Goal: Information Seeking & Learning: Learn about a topic

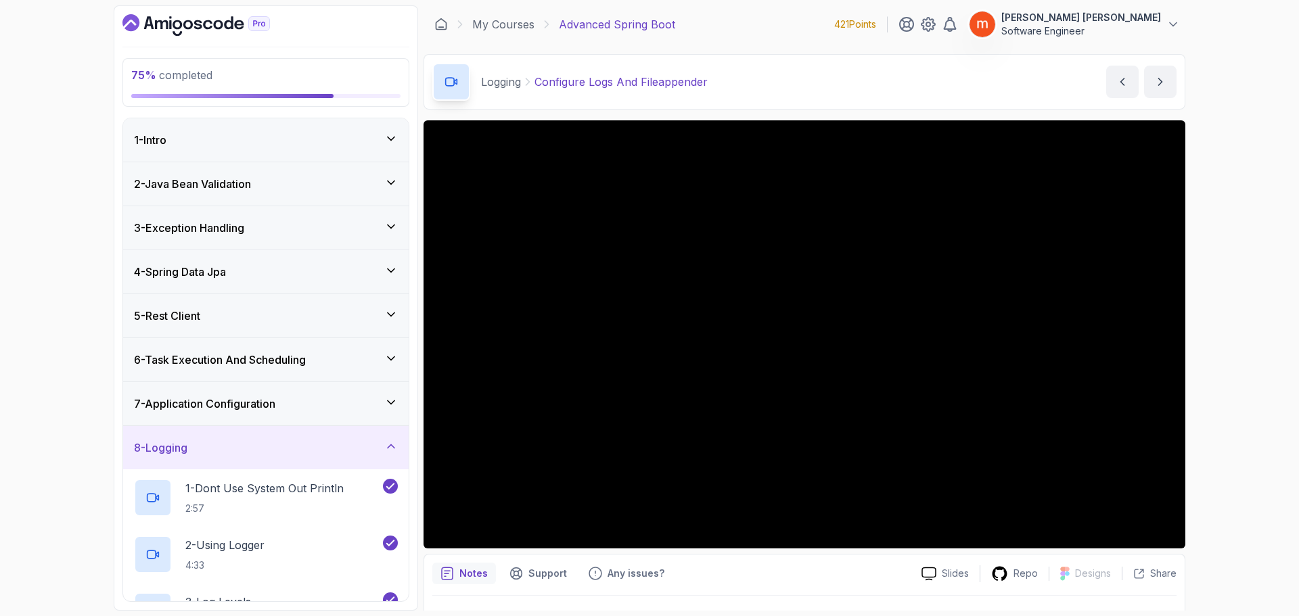
scroll to position [338, 0]
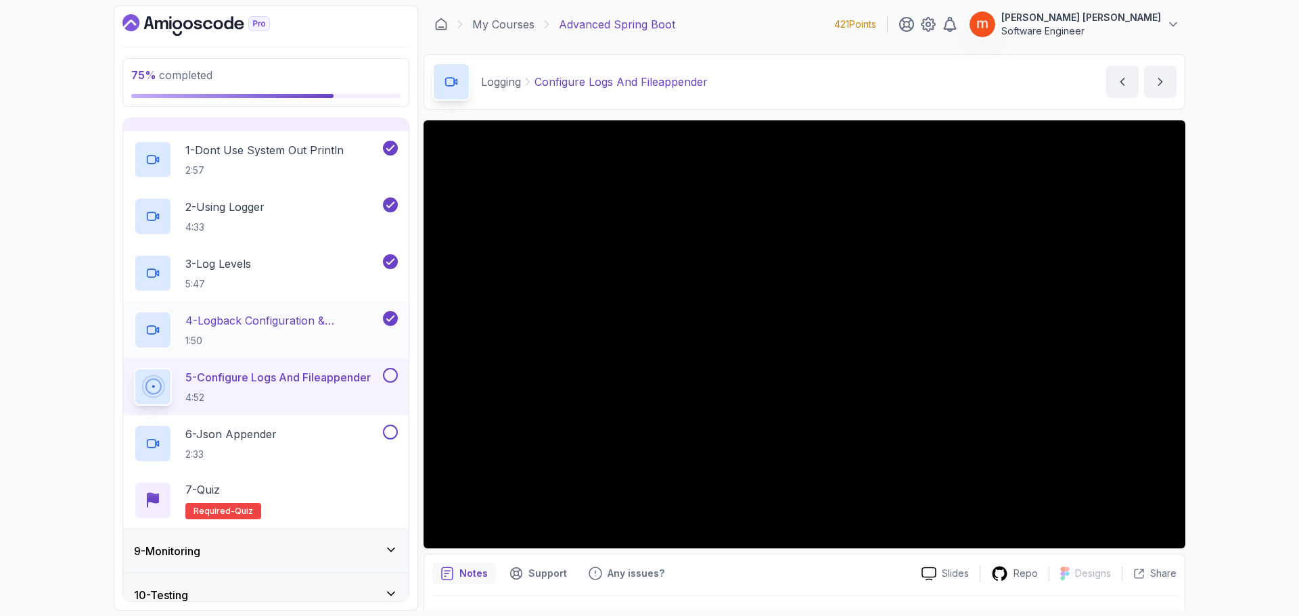
click at [200, 313] on div "75 % completed 1 - Intro 2 - Java Bean Validation 3 - Exception Handling 4 - Sp…" at bounding box center [649, 308] width 1299 height 616
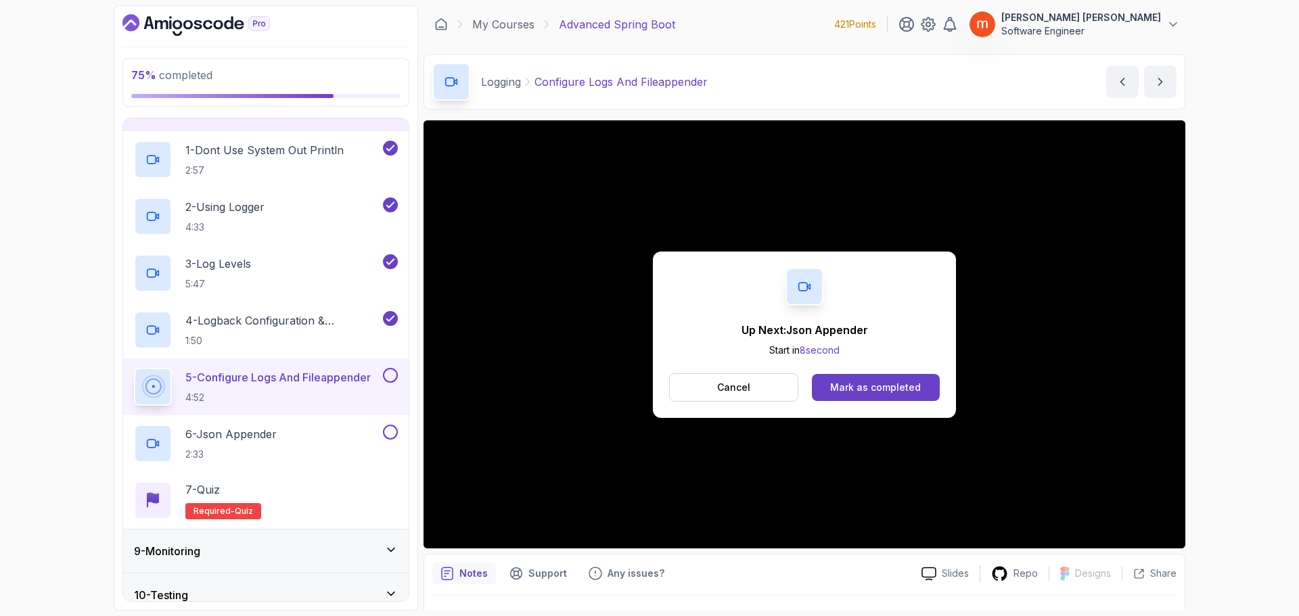
click at [896, 406] on div "Up Next: Json Appender Start in 8 second Cancel Mark as completed" at bounding box center [804, 335] width 303 height 166
click at [875, 385] on div "Mark as completed" at bounding box center [875, 388] width 91 height 14
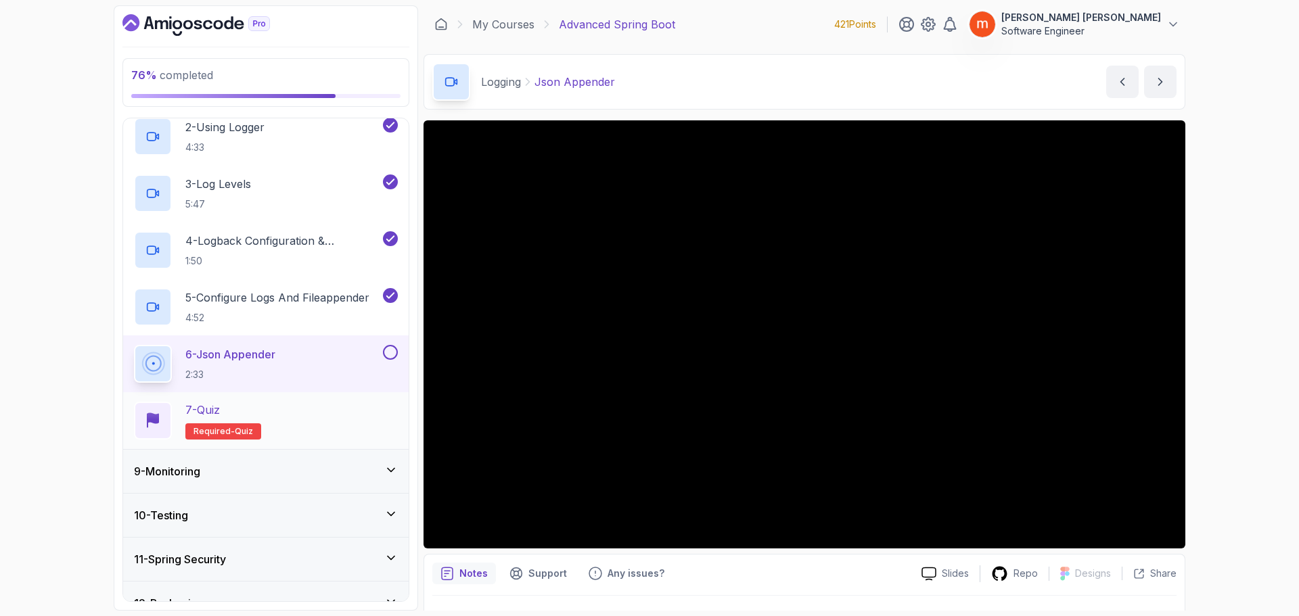
scroll to position [485, 0]
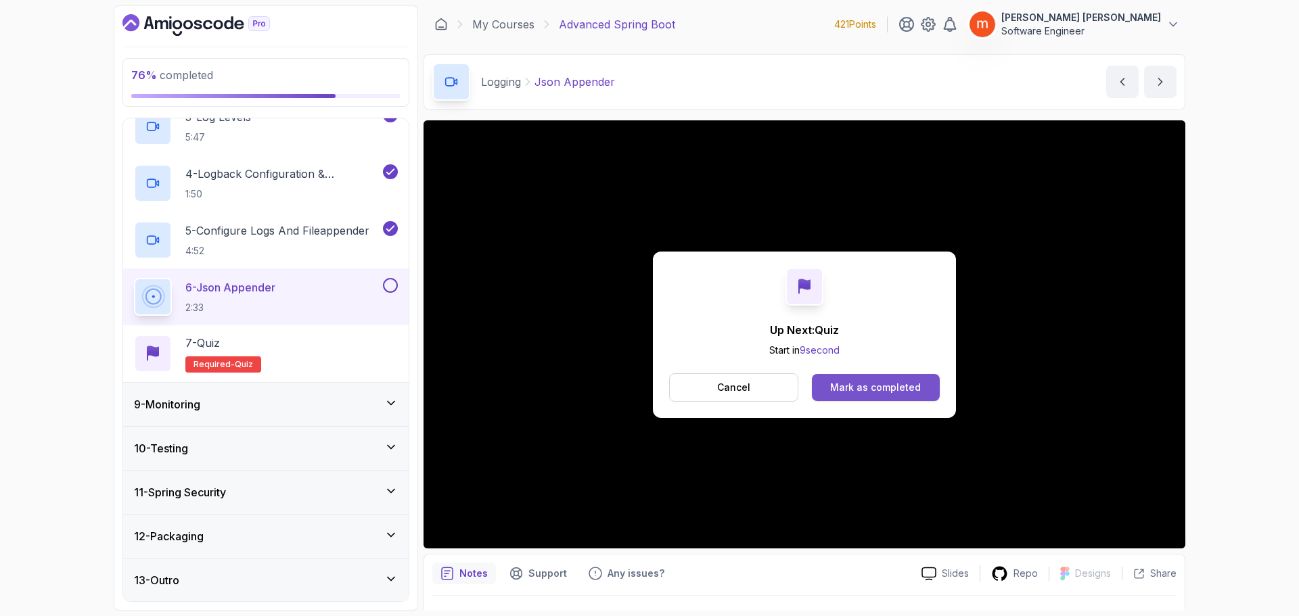
click at [887, 381] on div "Mark as completed" at bounding box center [875, 388] width 91 height 14
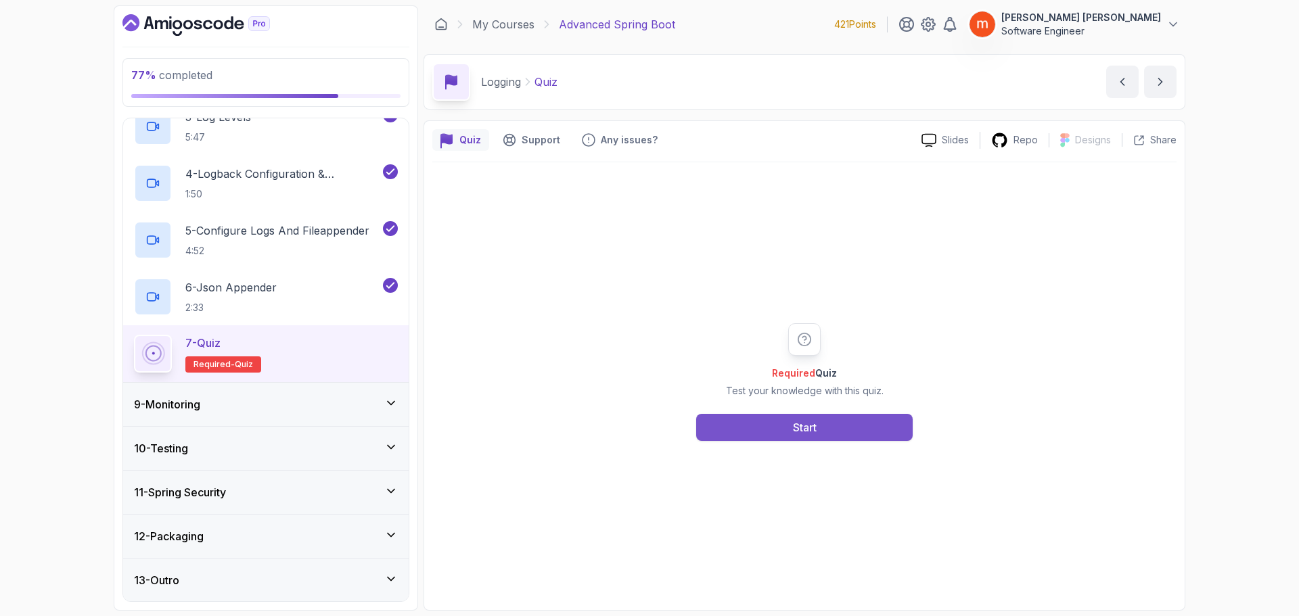
click at [798, 428] on div "Start" at bounding box center [805, 427] width 24 height 16
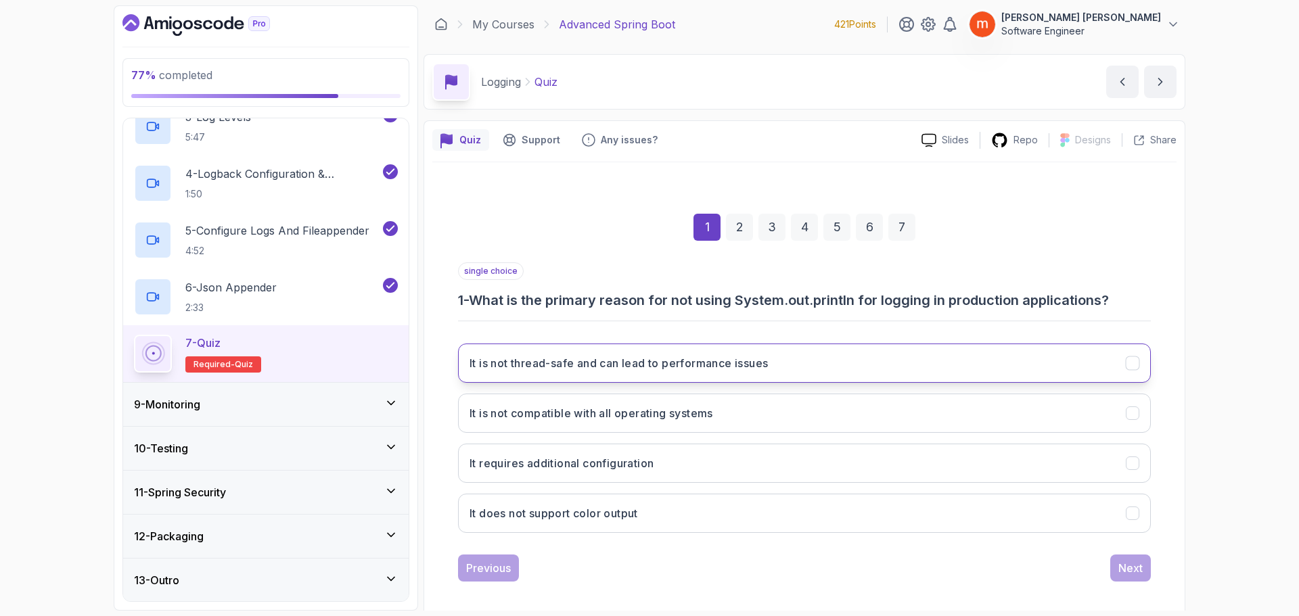
click at [723, 371] on h3 "It is not thread-safe and can lead to performance issues" at bounding box center [619, 363] width 298 height 16
click at [1135, 573] on div "Next" at bounding box center [1130, 568] width 24 height 16
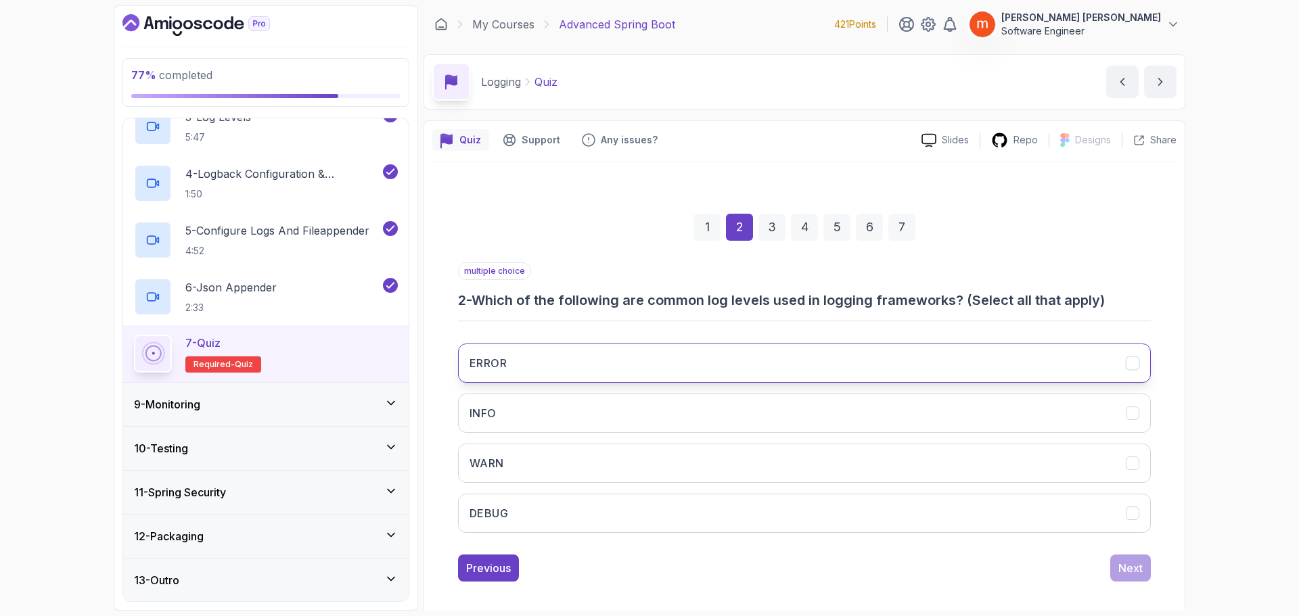
click at [537, 364] on button "ERROR" at bounding box center [804, 363] width 693 height 39
click at [556, 417] on button "INFO" at bounding box center [804, 413] width 693 height 39
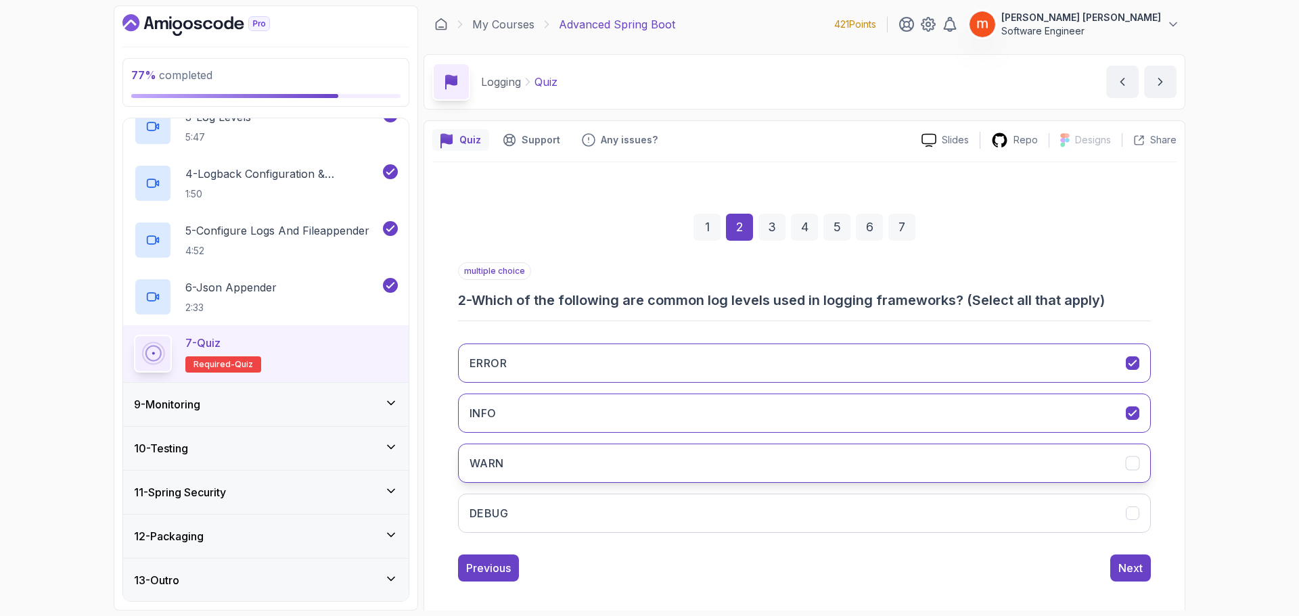
click at [567, 460] on button "WARN" at bounding box center [804, 463] width 693 height 39
drag, startPoint x: 596, startPoint y: 508, endPoint x: 630, endPoint y: 501, distance: 34.5
click at [596, 507] on button "DEBUG" at bounding box center [804, 513] width 693 height 39
click at [1124, 562] on div "Next" at bounding box center [1130, 568] width 24 height 16
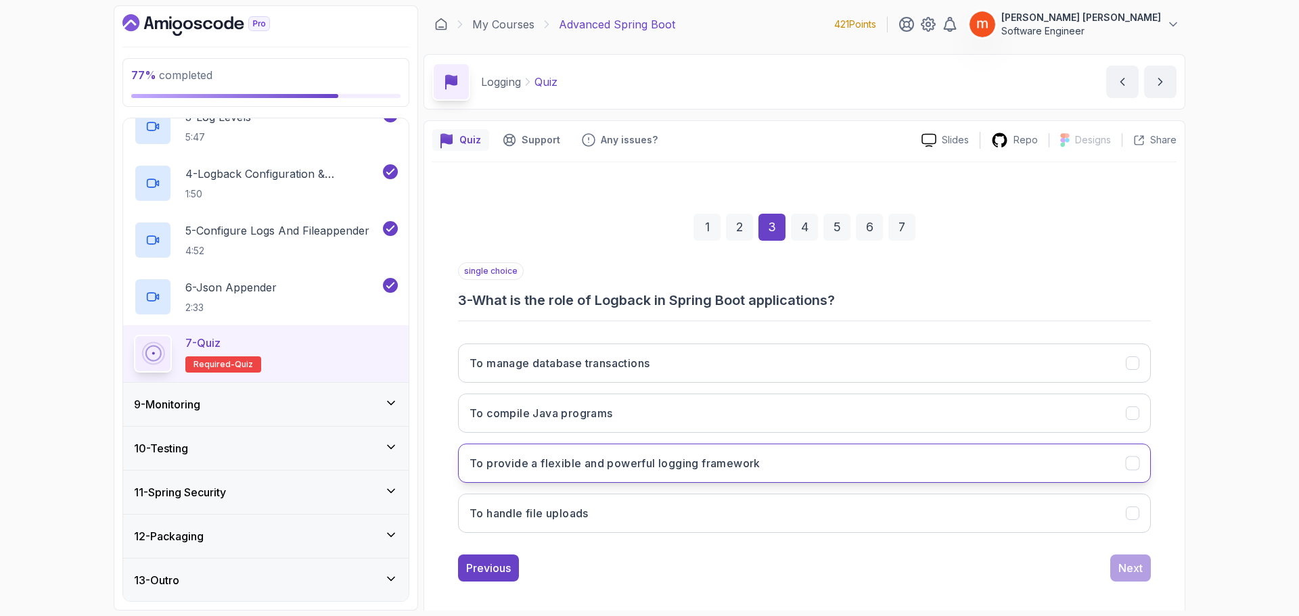
click at [613, 457] on h3 "To provide a flexible and powerful logging framework" at bounding box center [615, 463] width 291 height 16
click at [1120, 567] on div "Next" at bounding box center [1130, 568] width 24 height 16
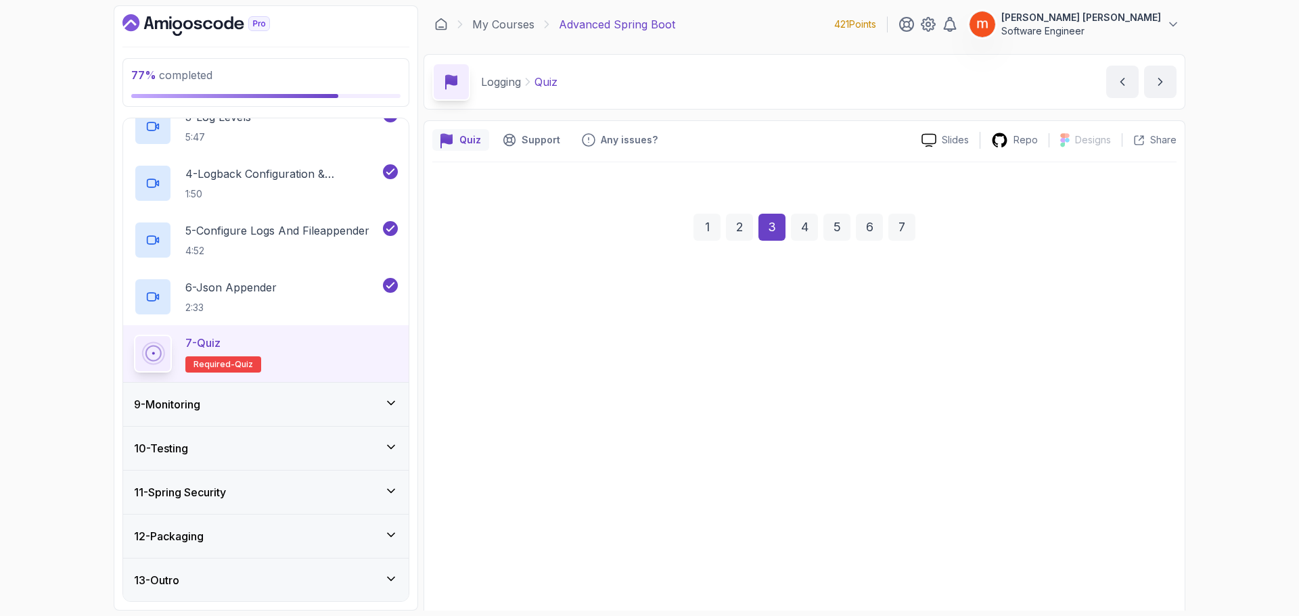
click at [1117, 565] on button "Next" at bounding box center [1130, 568] width 41 height 27
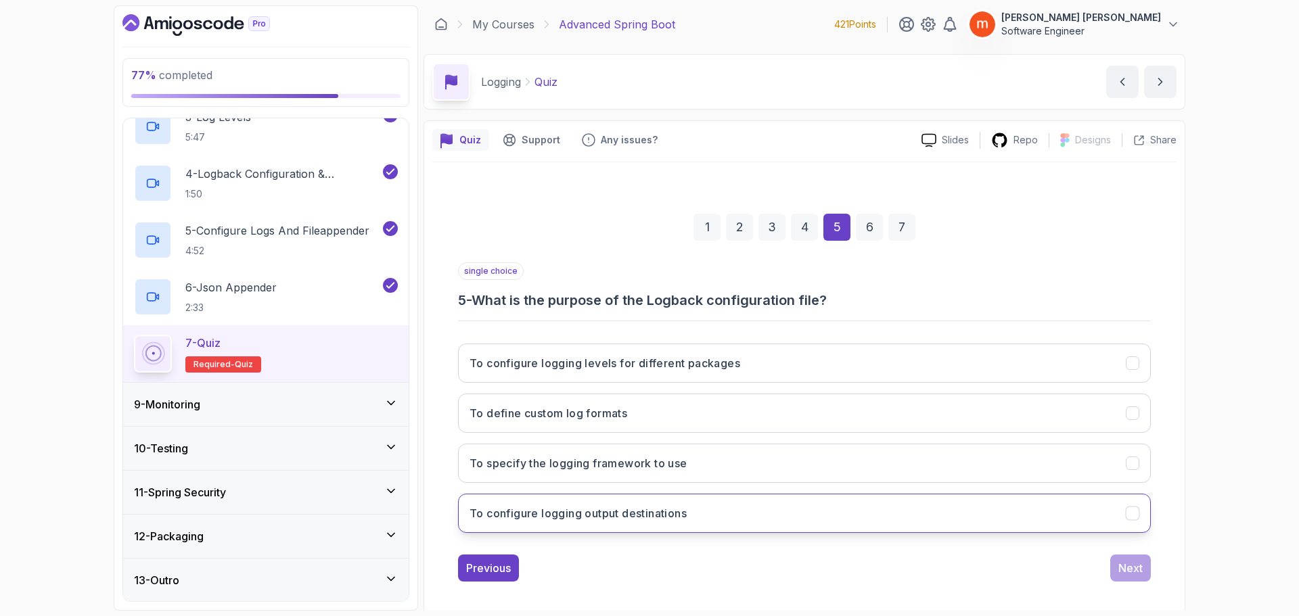
click at [633, 503] on button "To configure logging output destinations" at bounding box center [804, 513] width 693 height 39
click at [1099, 568] on div "Previous Next" at bounding box center [804, 568] width 693 height 27
click at [1127, 560] on div "Next" at bounding box center [1130, 568] width 24 height 16
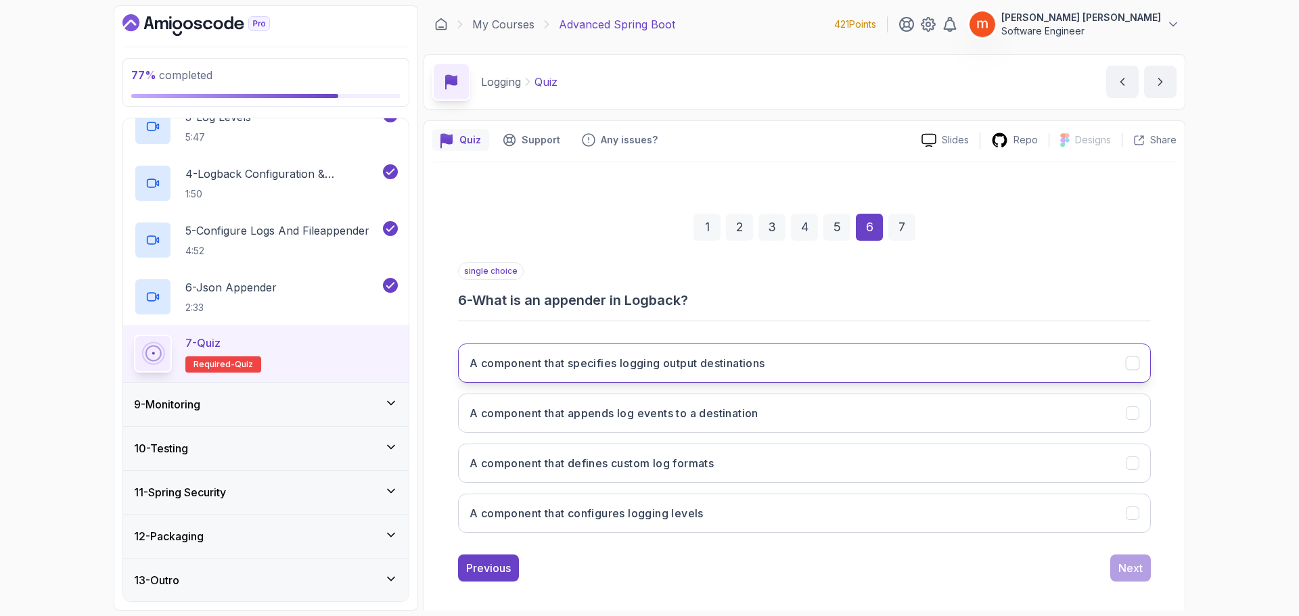
click at [656, 371] on h3 "A component that specifies logging output destinations" at bounding box center [618, 363] width 296 height 16
click at [1134, 573] on div "Next" at bounding box center [1130, 568] width 24 height 16
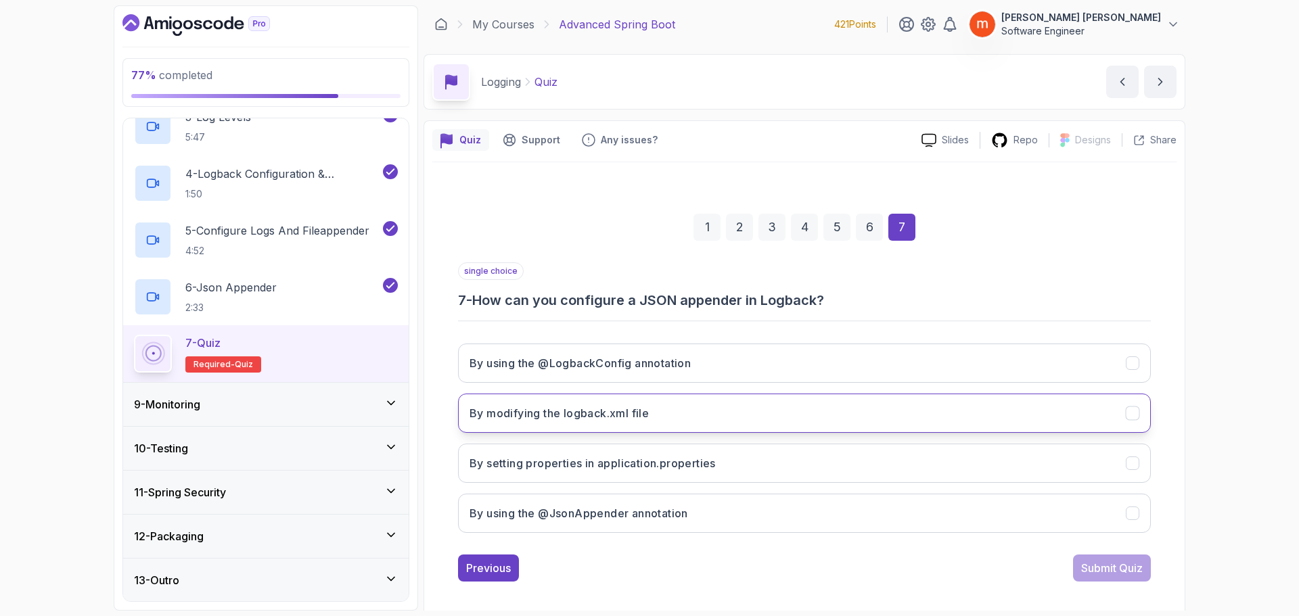
drag, startPoint x: 617, startPoint y: 392, endPoint x: 629, endPoint y: 406, distance: 17.8
click at [618, 392] on div "By using the @LogbackConfig annotation By modifying the logback.xml file By set…" at bounding box center [804, 438] width 693 height 211
click at [640, 417] on h3 "By modifying the logback.xml file" at bounding box center [559, 413] width 179 height 16
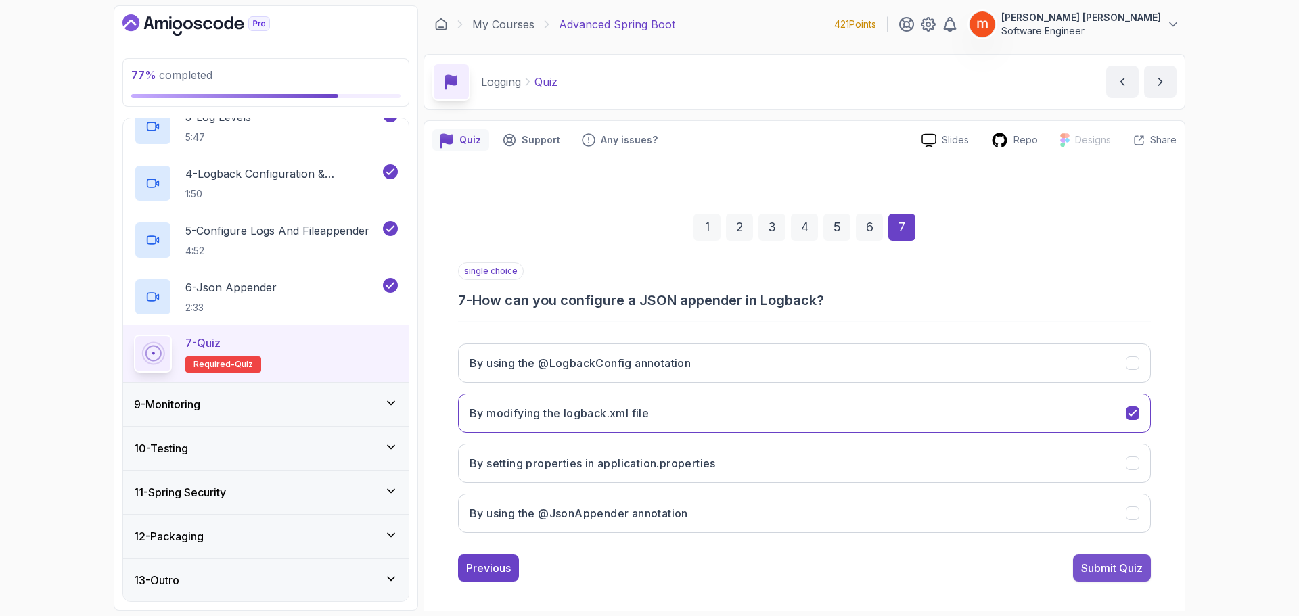
click at [1097, 561] on div "Submit Quiz" at bounding box center [1112, 568] width 62 height 16
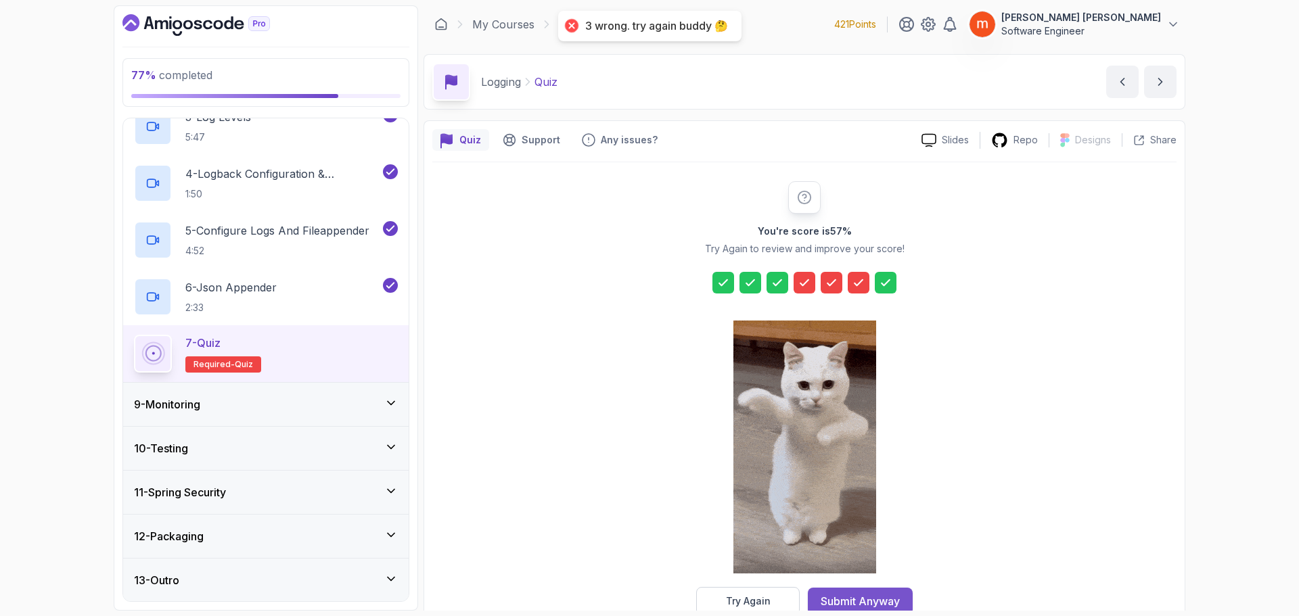
click at [856, 597] on div "Submit Anyway" at bounding box center [860, 601] width 79 height 16
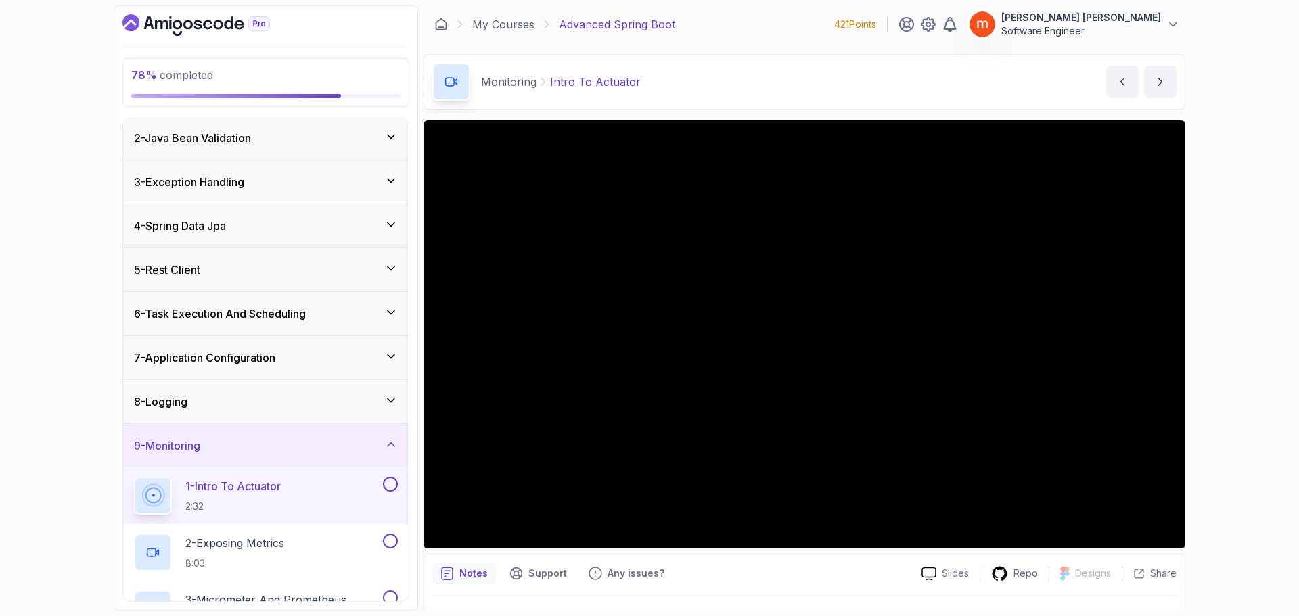
scroll to position [45, 0]
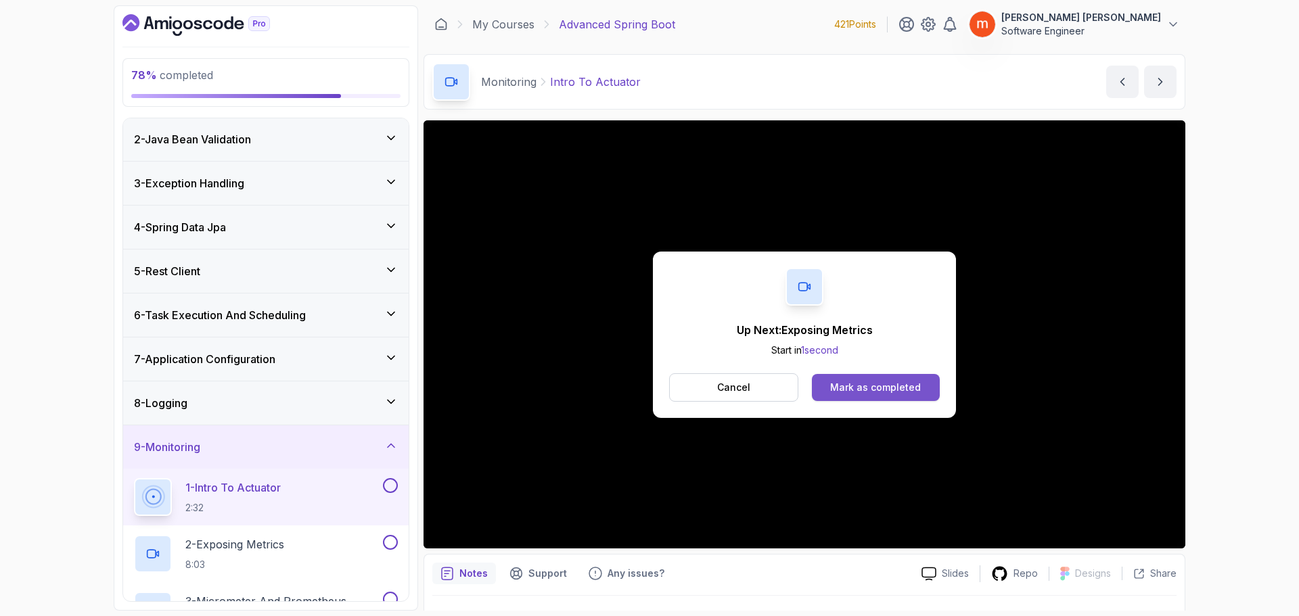
click at [871, 391] on div "Mark as completed" at bounding box center [875, 388] width 91 height 14
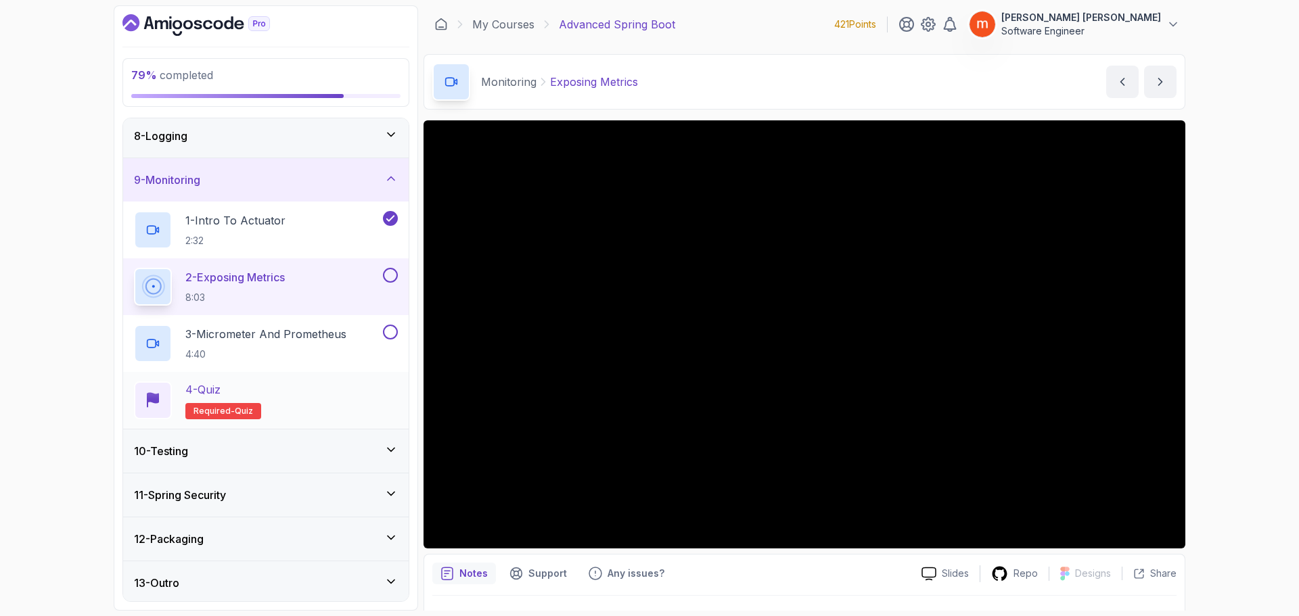
scroll to position [315, 0]
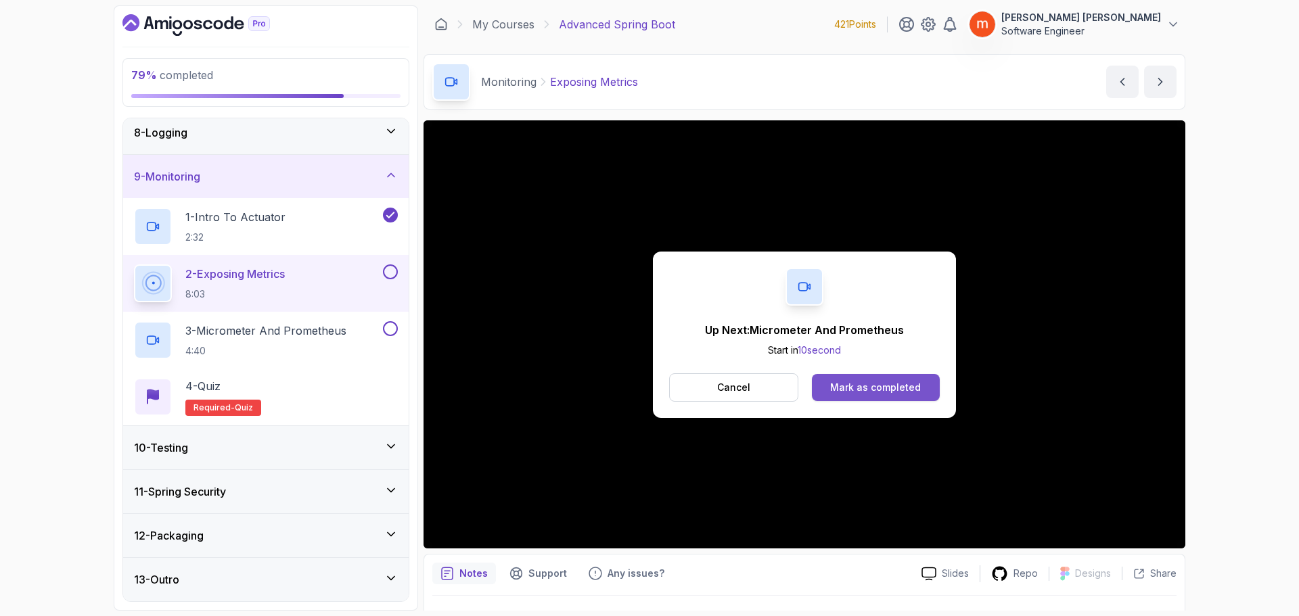
click at [883, 391] on div "Mark as completed" at bounding box center [875, 388] width 91 height 14
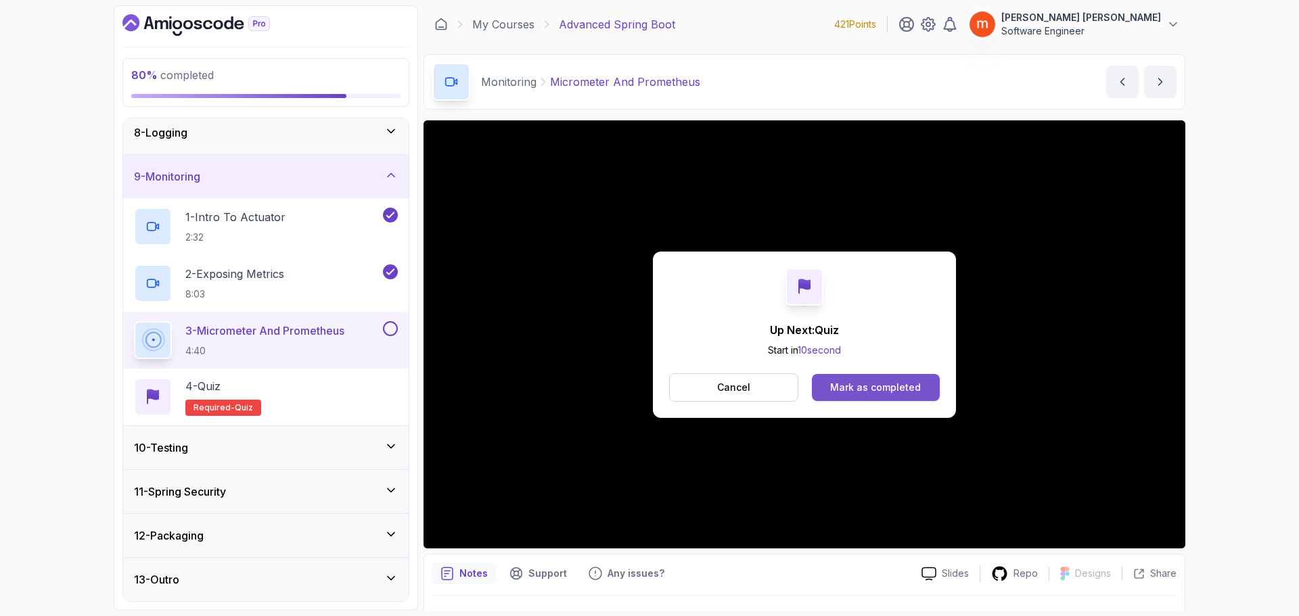
click at [892, 392] on div "Mark as completed" at bounding box center [875, 388] width 91 height 14
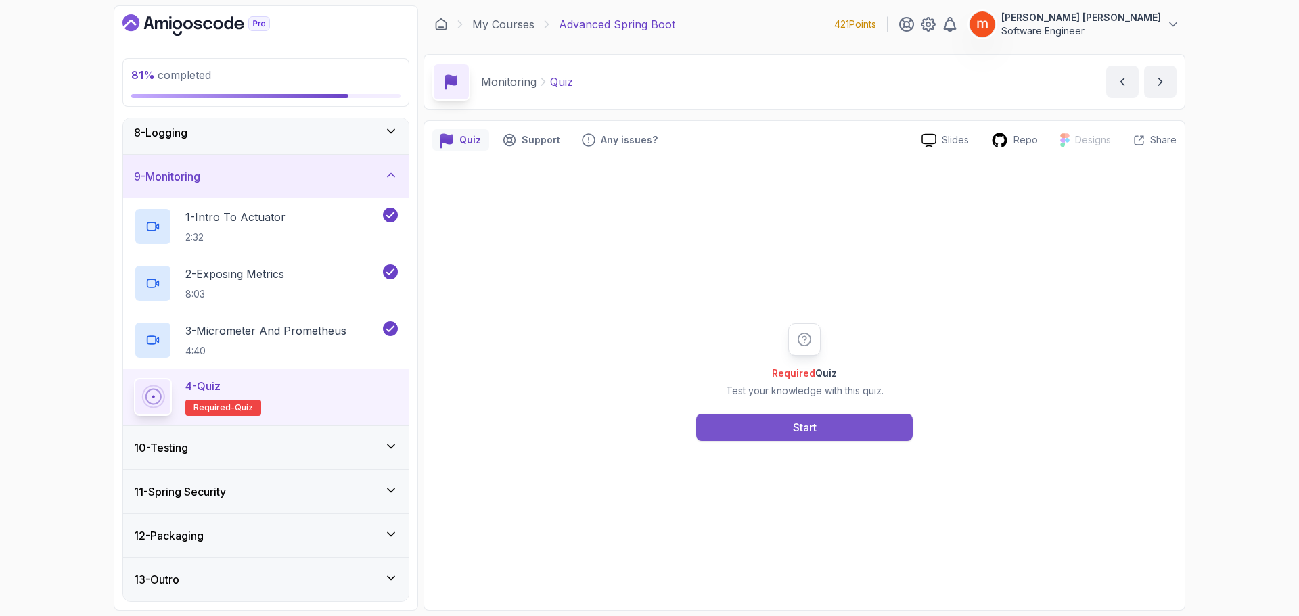
click at [777, 421] on button "Start" at bounding box center [804, 427] width 217 height 27
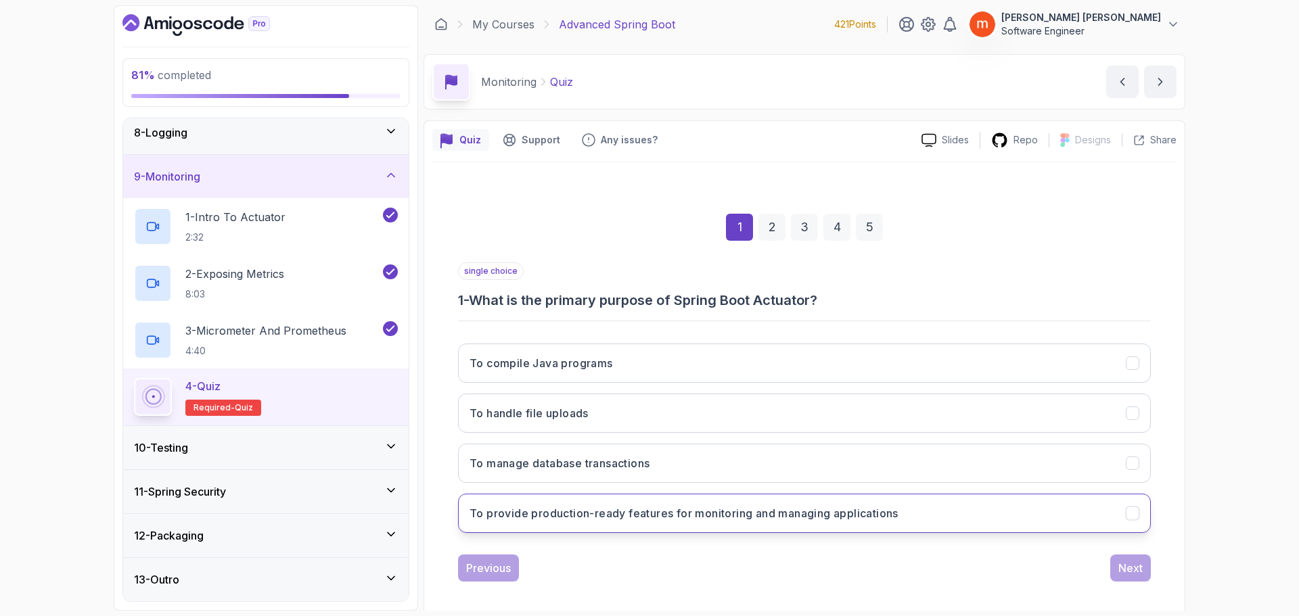
click at [689, 527] on button "To provide production-ready features for monitoring and managing applications" at bounding box center [804, 513] width 693 height 39
click at [1138, 566] on div "Next" at bounding box center [1130, 568] width 24 height 16
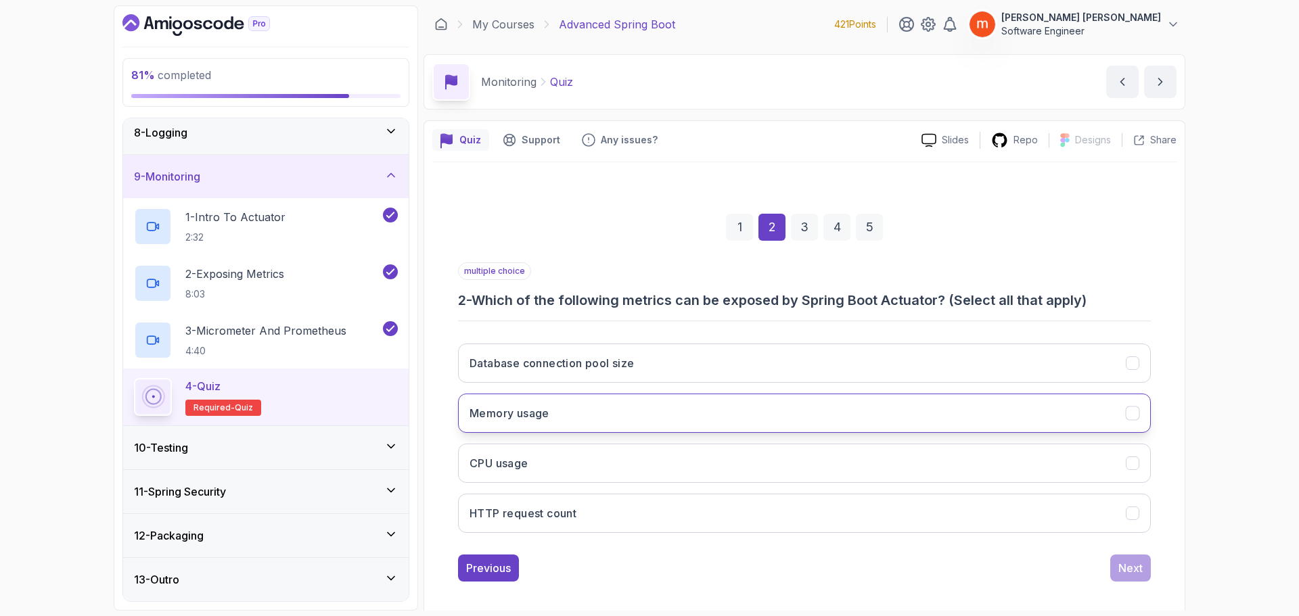
click at [566, 408] on button "Memory usage" at bounding box center [804, 413] width 693 height 39
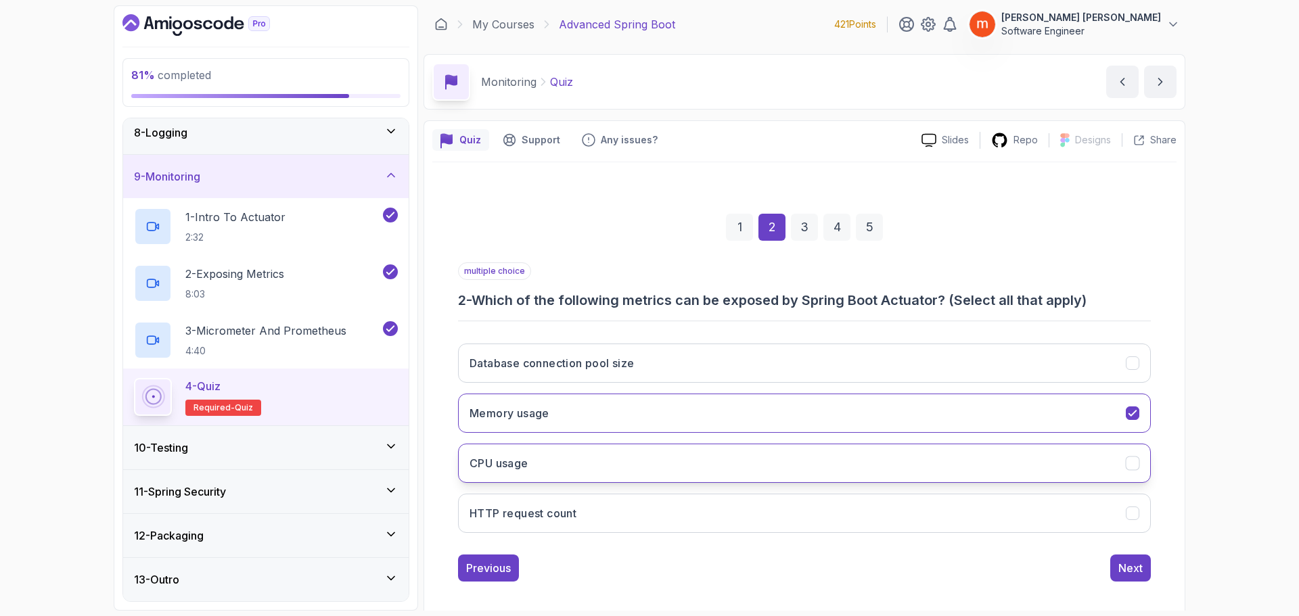
click at [575, 479] on button "CPU usage" at bounding box center [804, 463] width 693 height 39
click at [584, 516] on button "HTTP request count" at bounding box center [804, 513] width 693 height 39
click at [634, 369] on h3 "Database connection pool size" at bounding box center [552, 363] width 165 height 16
click at [1127, 571] on div "Next" at bounding box center [1130, 568] width 24 height 16
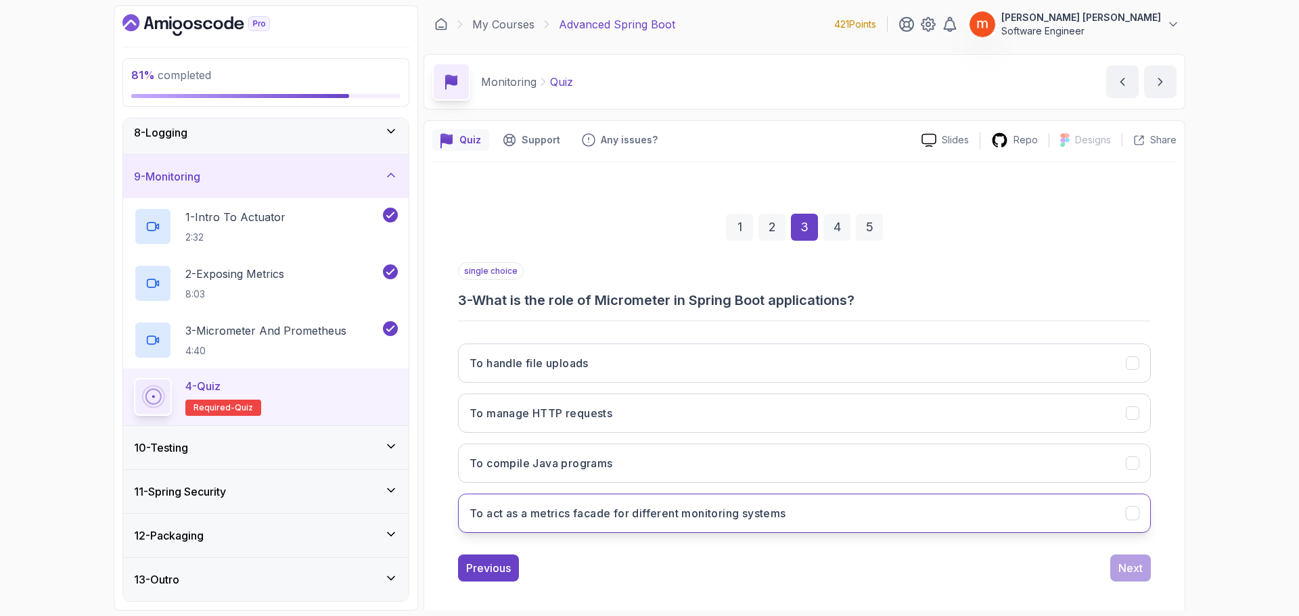
click at [612, 524] on button "To act as a metrics facade for different monitoring systems" at bounding box center [804, 513] width 693 height 39
click at [1121, 576] on div "Next" at bounding box center [1130, 568] width 24 height 16
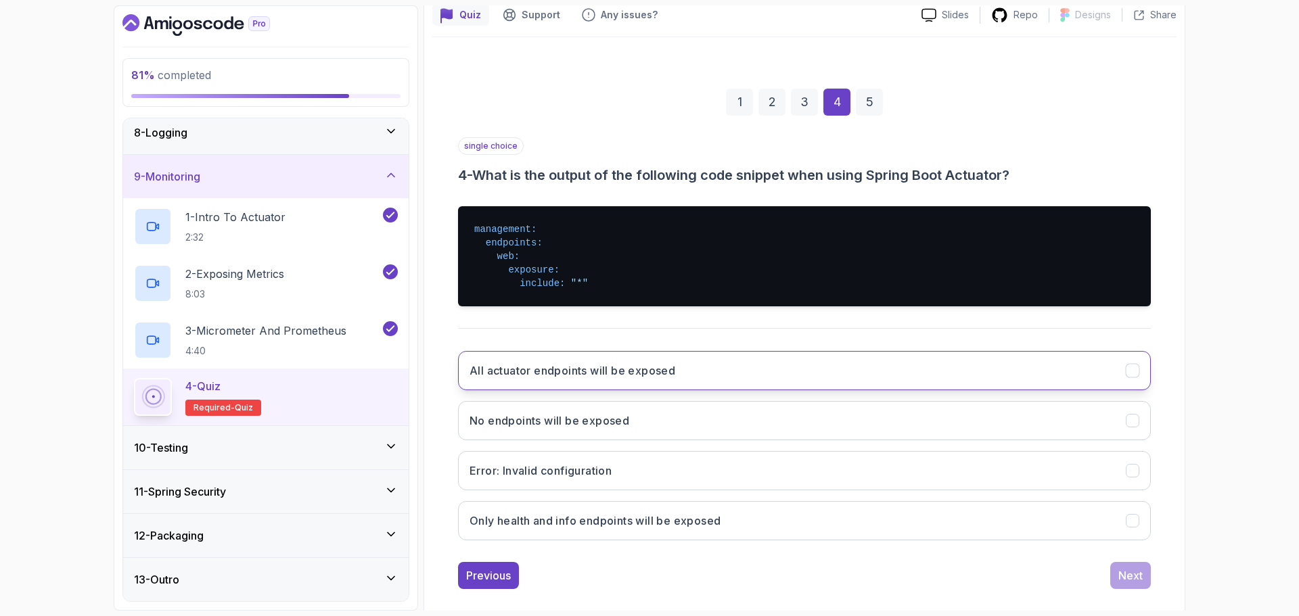
scroll to position [135, 0]
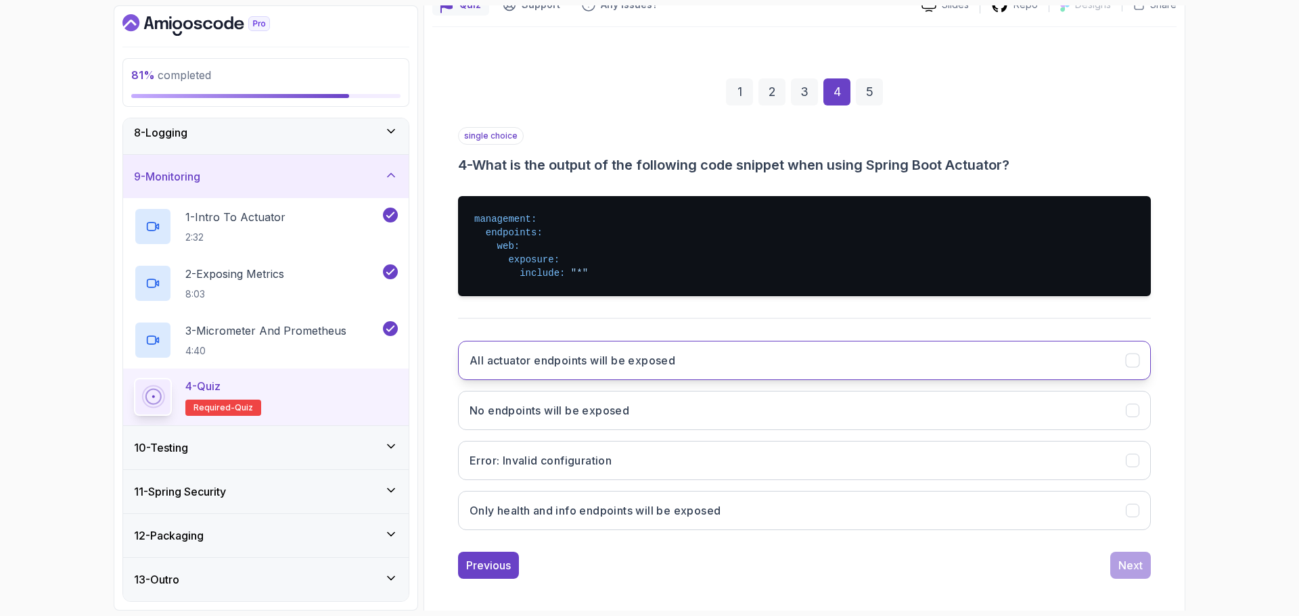
click at [665, 359] on h3 "All actuator endpoints will be exposed" at bounding box center [573, 360] width 206 height 16
click at [1131, 570] on div "Next" at bounding box center [1130, 565] width 24 height 16
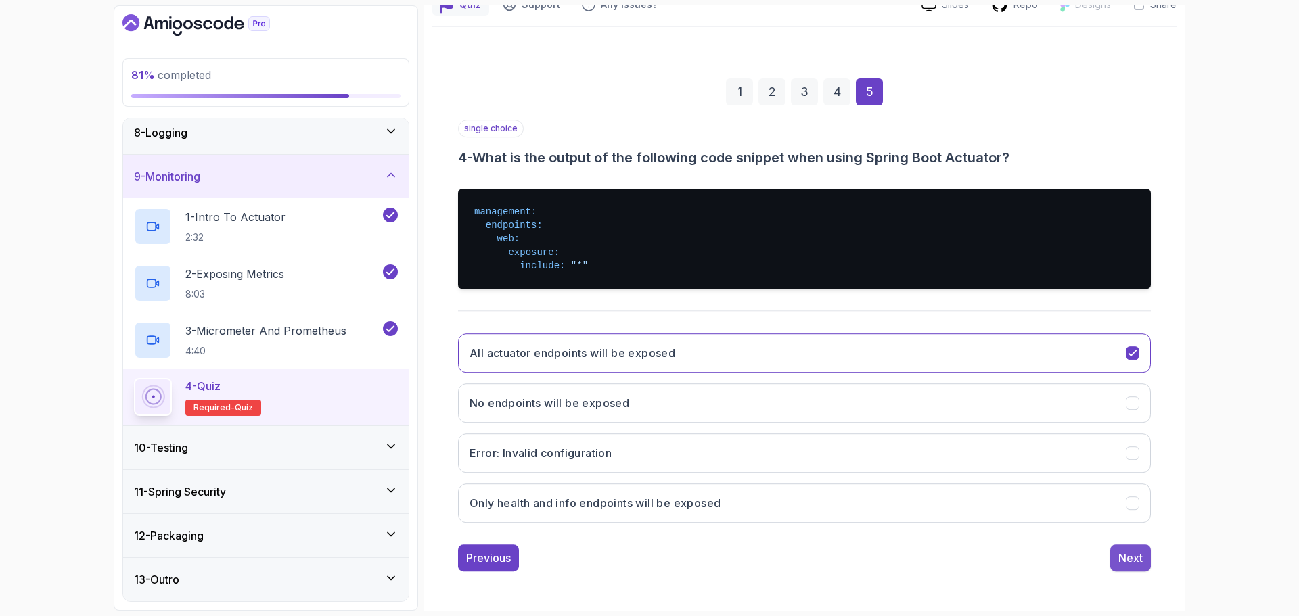
scroll to position [9, 0]
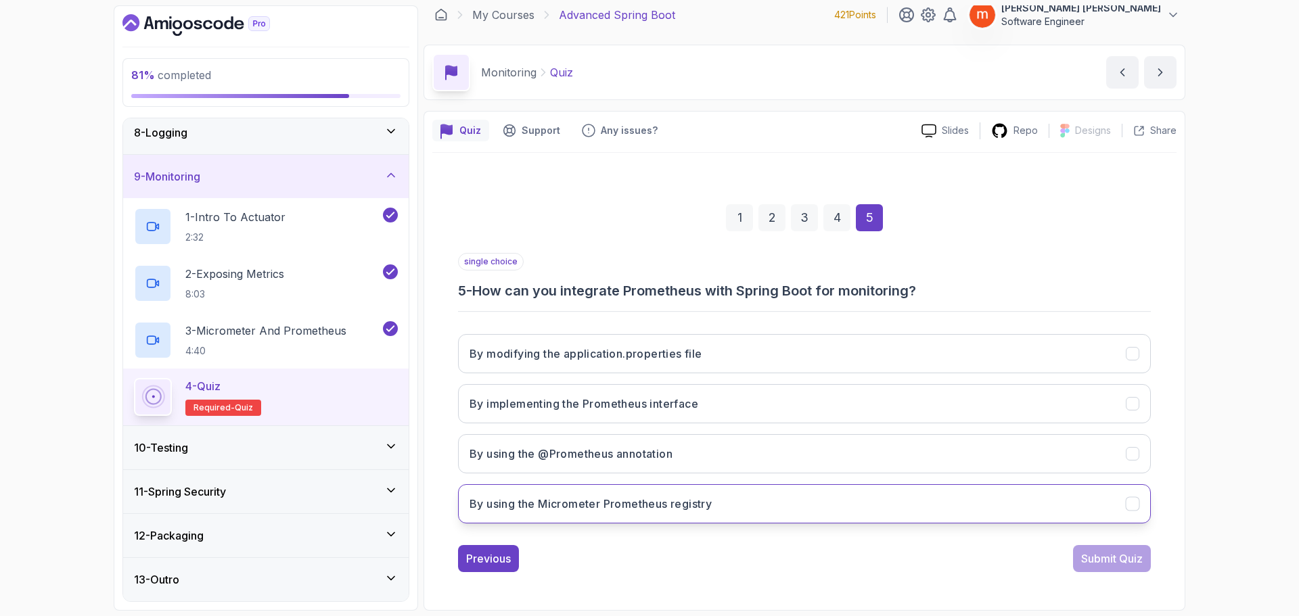
click at [625, 502] on h3 "By using the Micrometer Prometheus registry" at bounding box center [591, 504] width 242 height 16
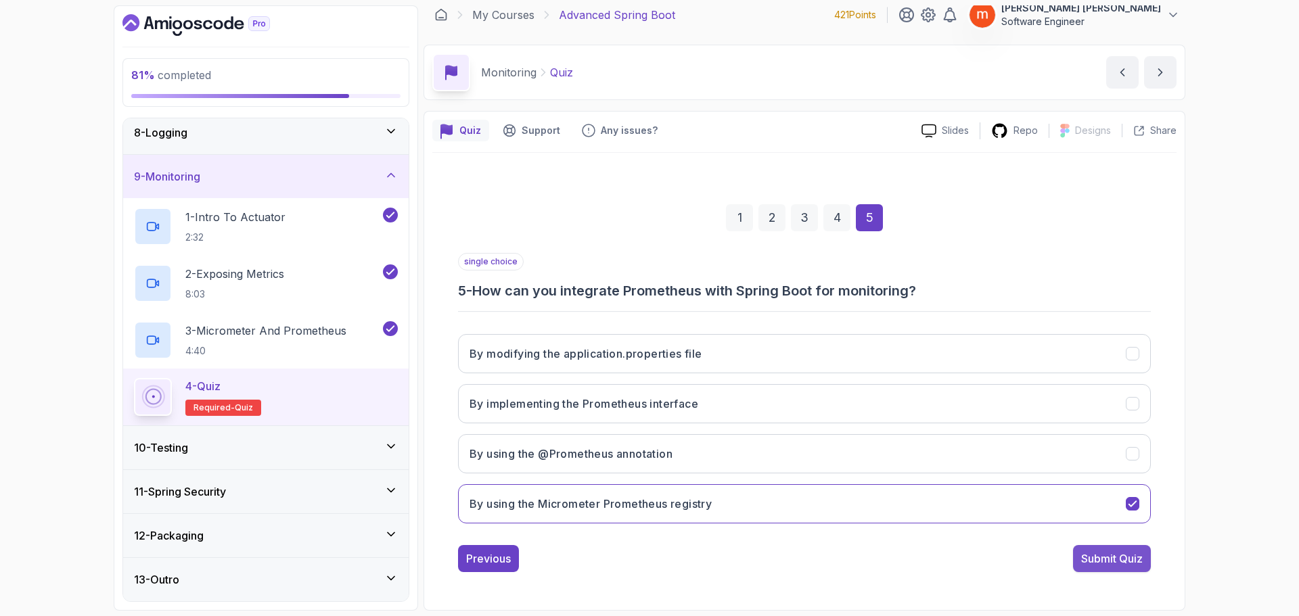
click at [1101, 550] on button "Submit Quiz" at bounding box center [1112, 558] width 78 height 27
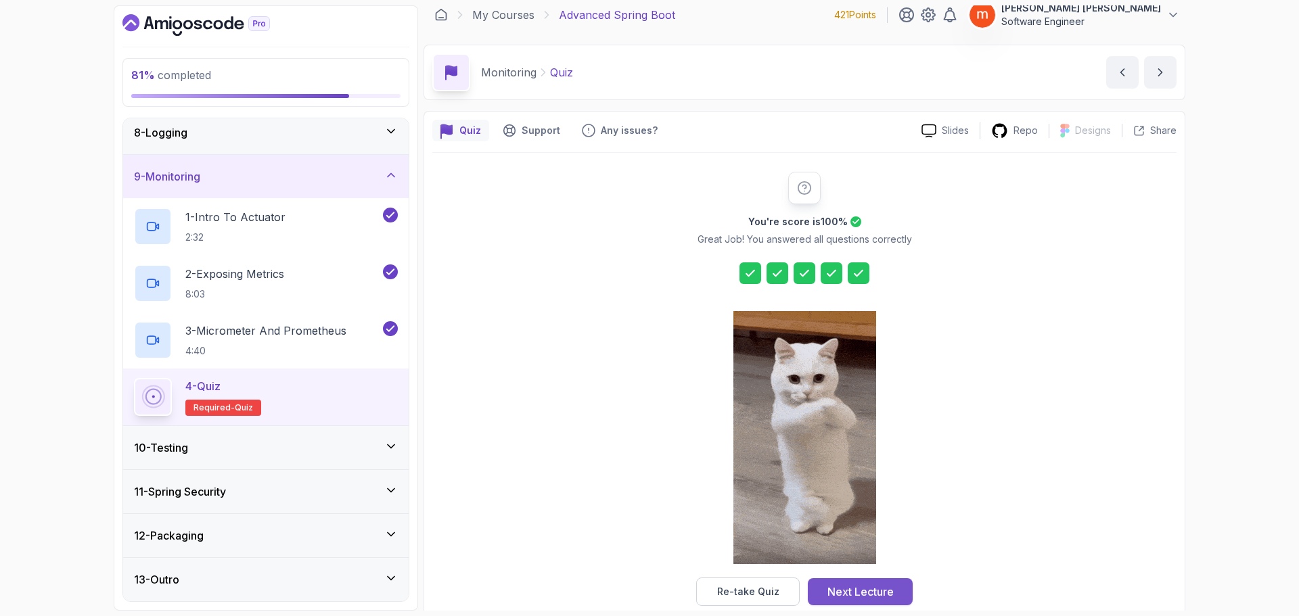
click at [878, 585] on div "Next Lecture" at bounding box center [860, 592] width 66 height 16
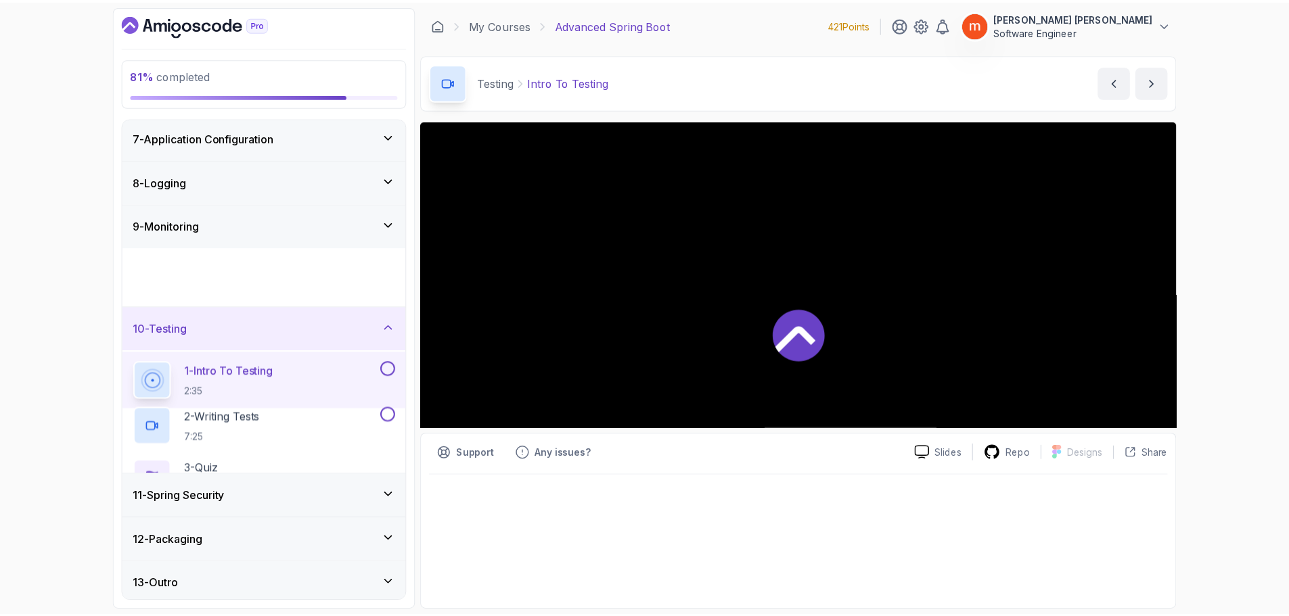
scroll to position [258, 0]
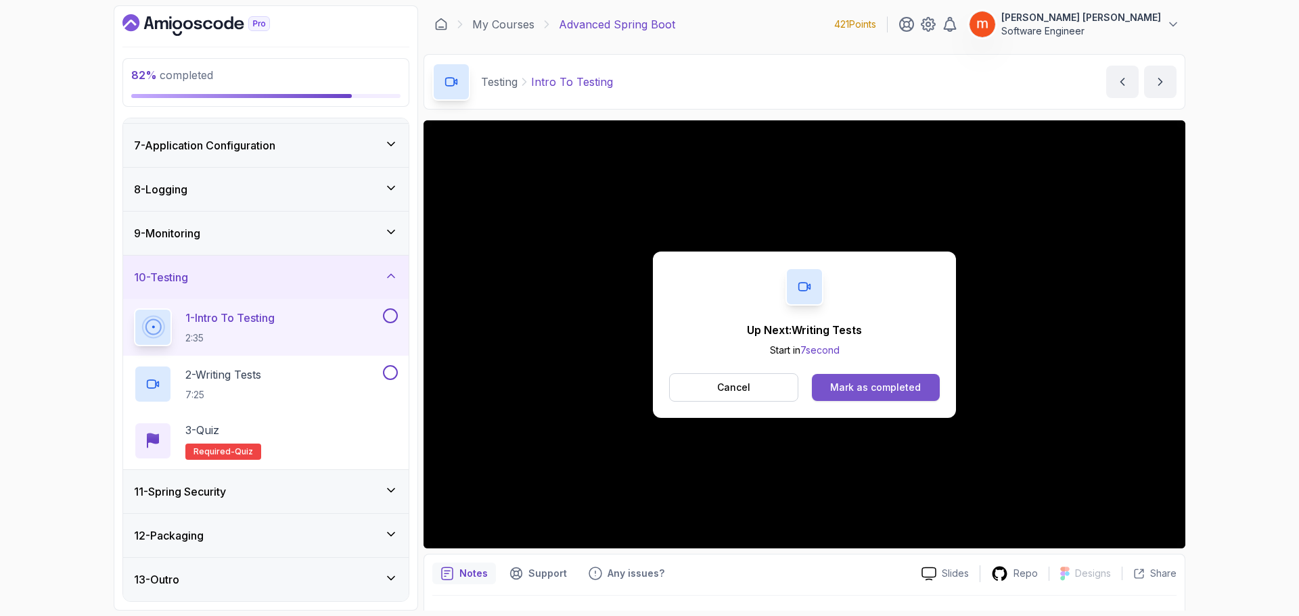
click at [865, 394] on div "Mark as completed" at bounding box center [875, 388] width 91 height 14
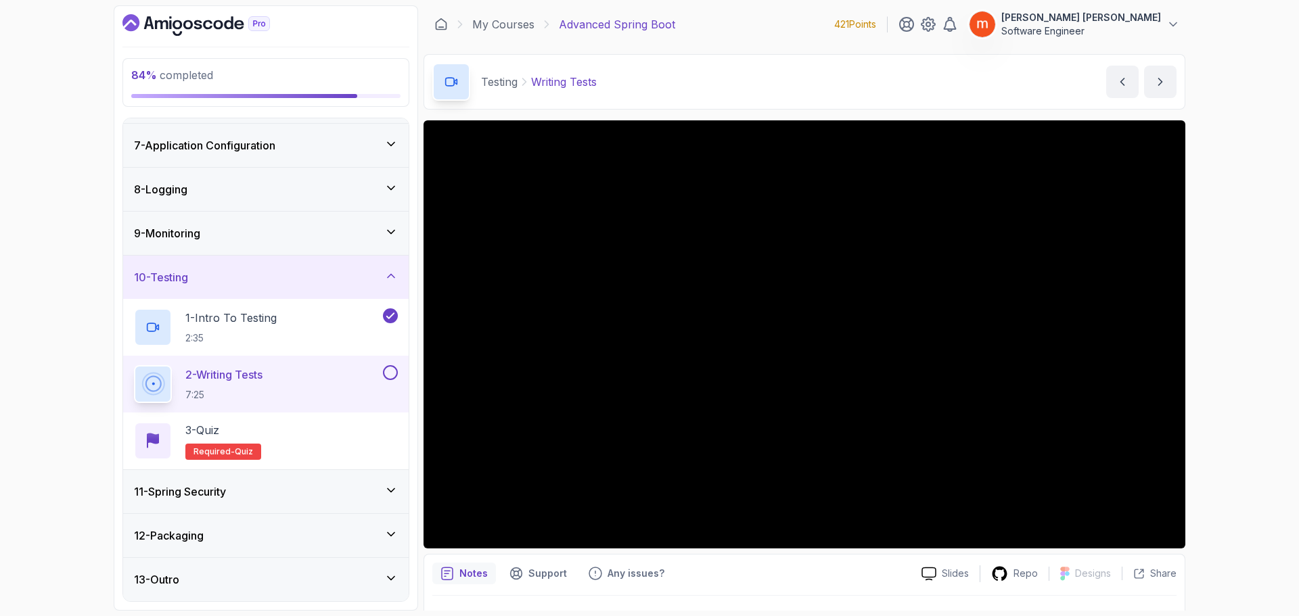
click at [198, 31] on icon "Dashboard" at bounding box center [195, 25] width 147 height 22
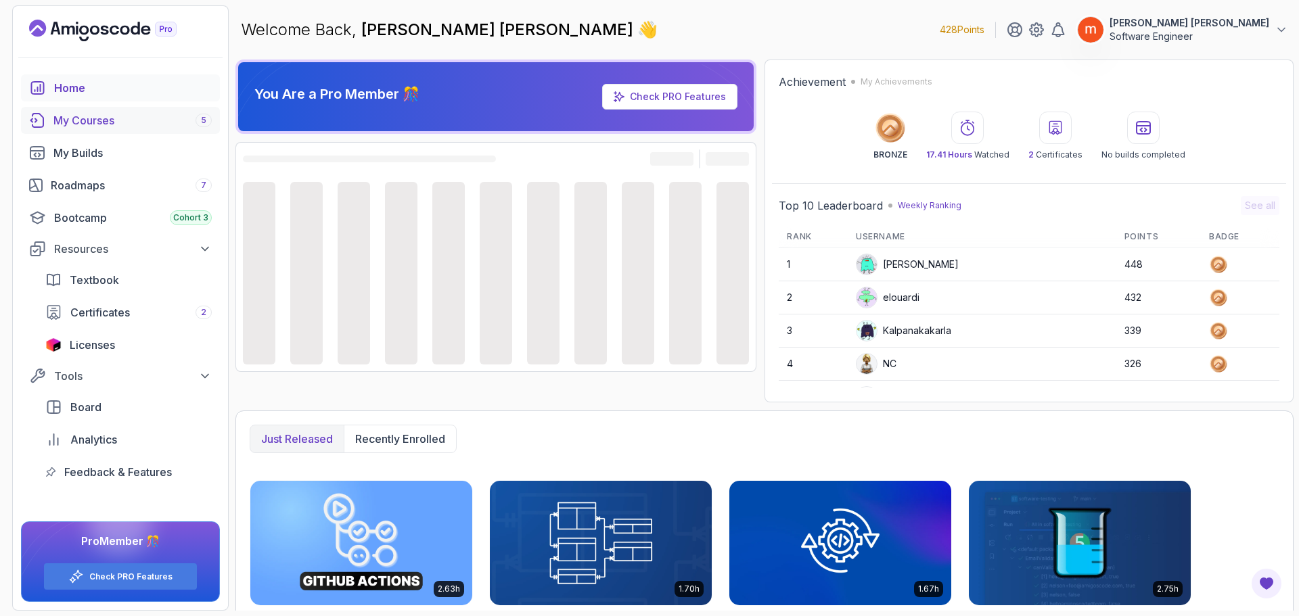
click at [81, 127] on div "My Courses 5" at bounding box center [132, 120] width 158 height 16
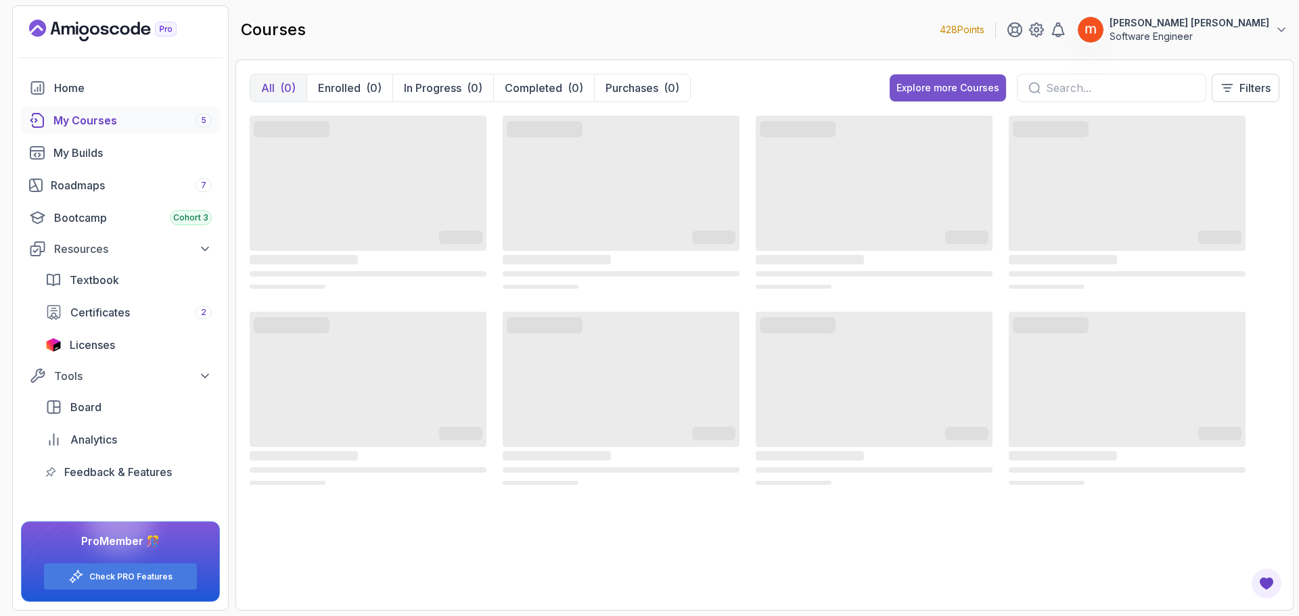
click at [937, 86] on div "Explore more Courses" at bounding box center [947, 88] width 103 height 14
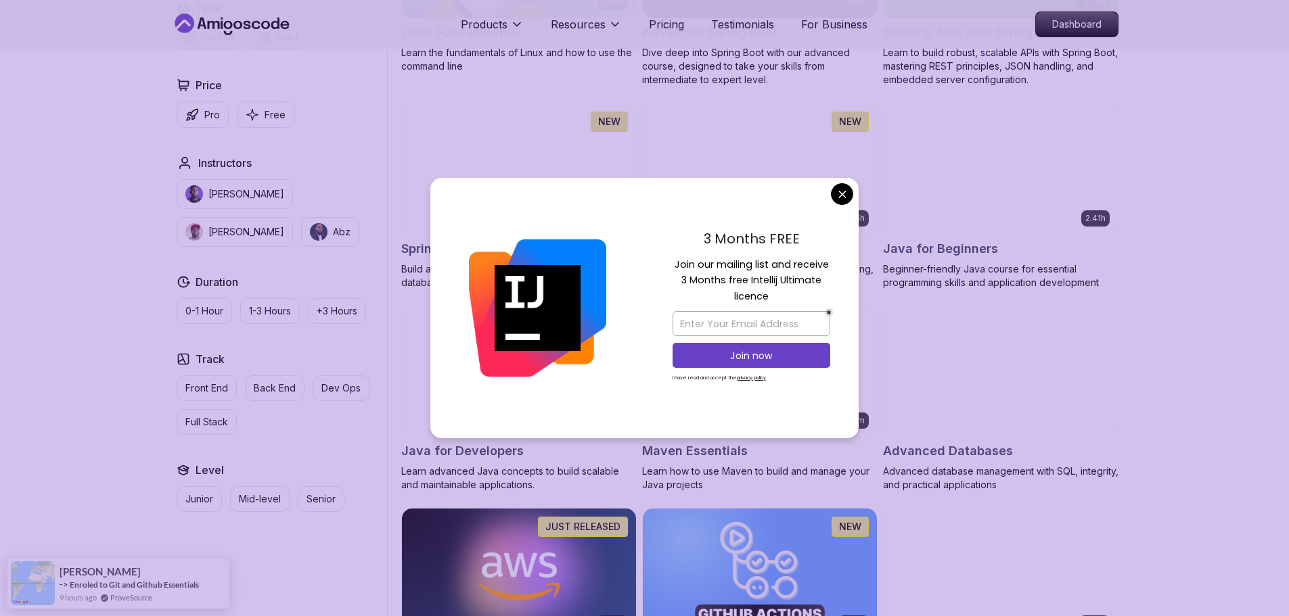
scroll to position [461, 0]
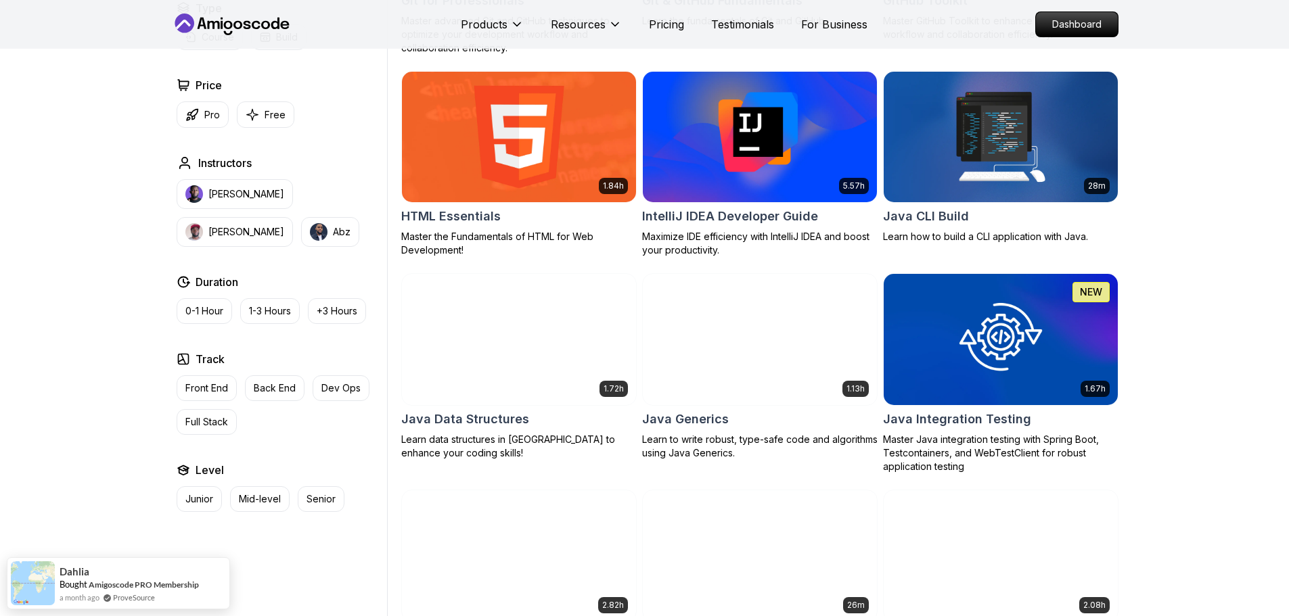
scroll to position [1616, 0]
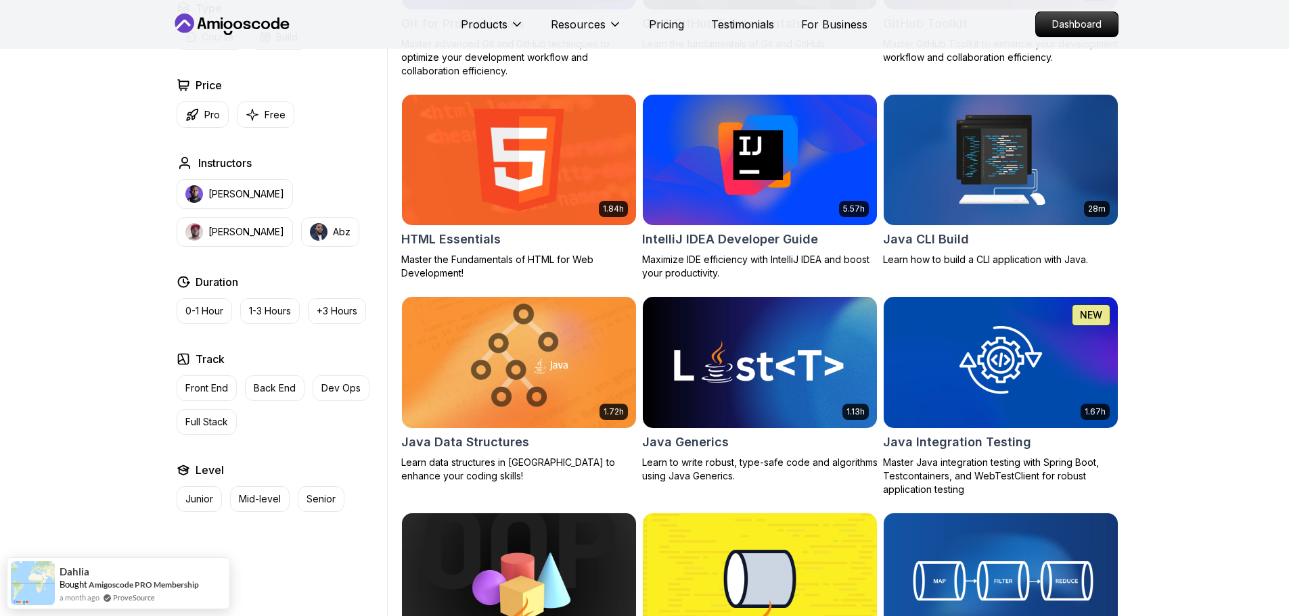
click at [1275, 192] on div "Filters Filters Type Course Build Price Pro Free Instructors [PERSON_NAME] [PER…" at bounding box center [644, 511] width 1289 height 3644
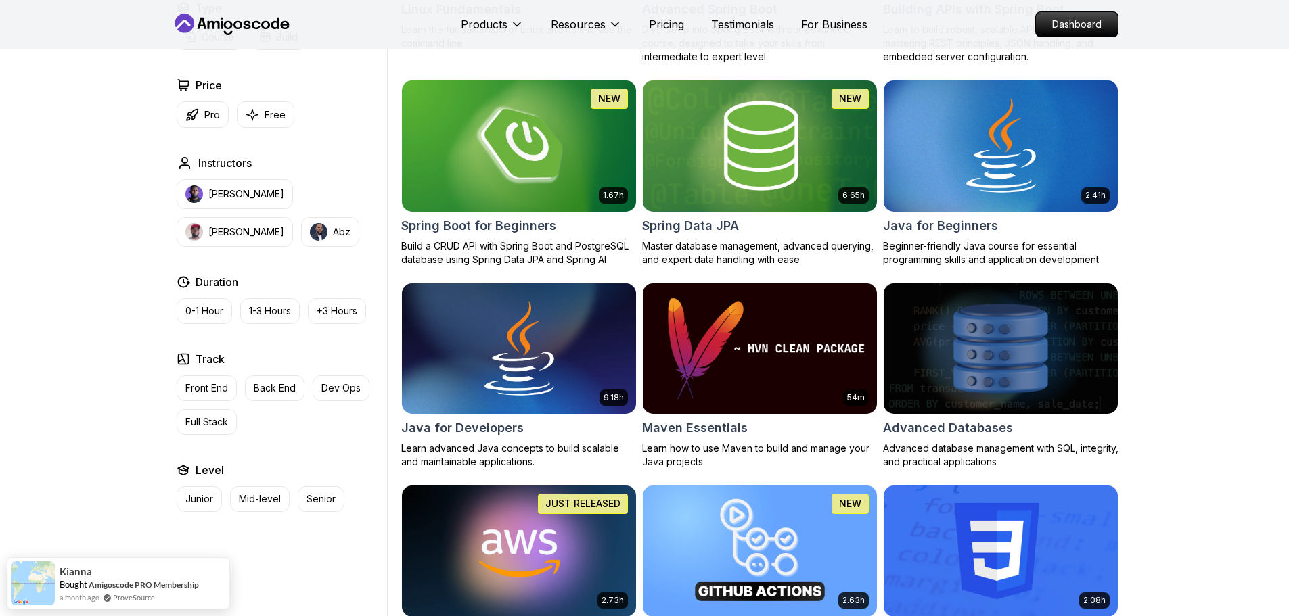
scroll to position [54, 0]
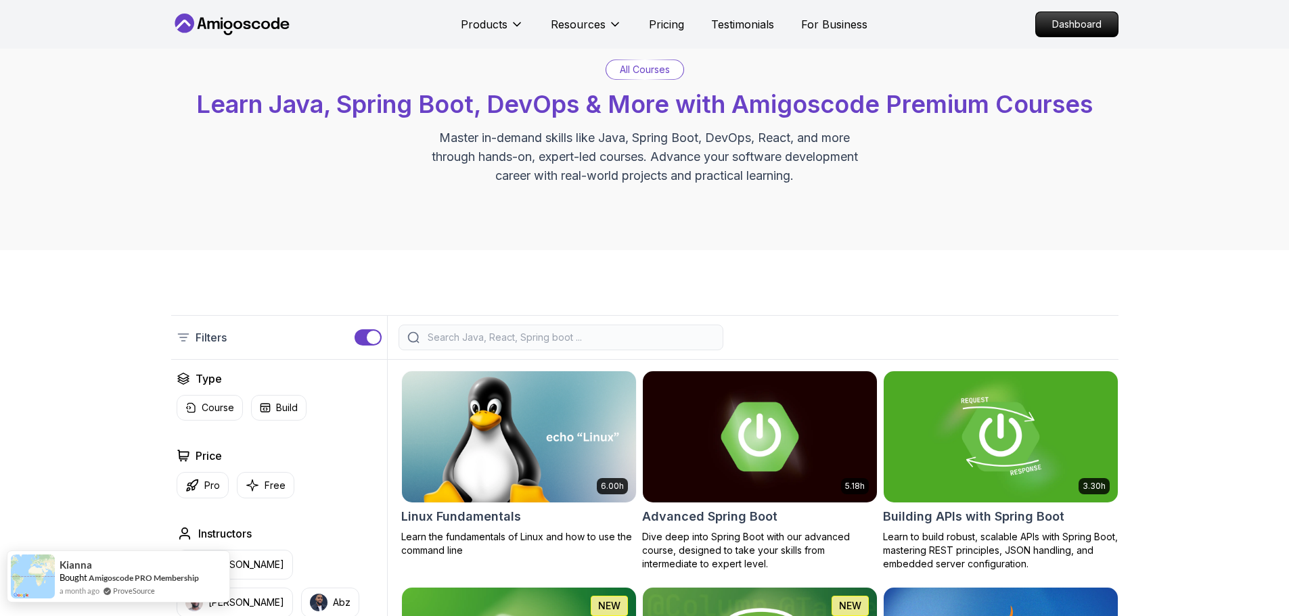
click at [220, 563] on div "Kianna Bought Amigoscode PRO Membership a month ago ProveSource" at bounding box center [118, 577] width 223 height 52
click at [136, 560] on div "Kianna" at bounding box center [129, 564] width 139 height 14
click at [43, 576] on img at bounding box center [33, 577] width 44 height 44
click at [127, 595] on link "ProveSource" at bounding box center [134, 591] width 42 height 12
click at [748, 20] on p "Testimonials" at bounding box center [742, 24] width 63 height 16
